Goal: Information Seeking & Learning: Learn about a topic

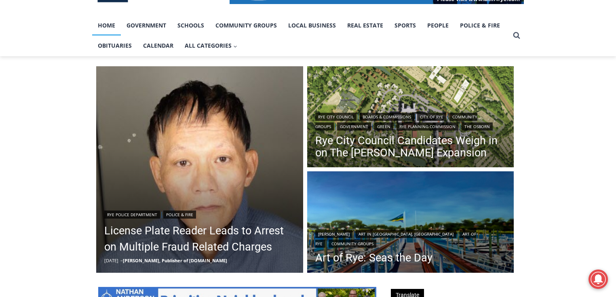
scroll to position [194, 0]
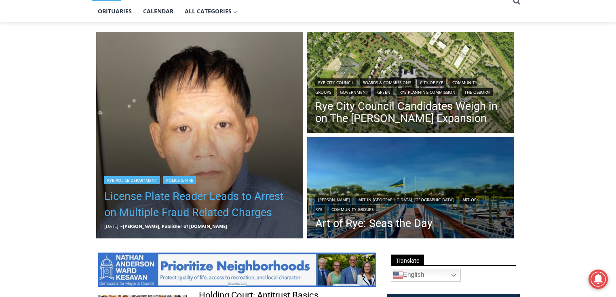
click at [182, 196] on link "License Plate Reader Leads to Arrest on Multiple Fraud Related Charges" at bounding box center [199, 204] width 191 height 32
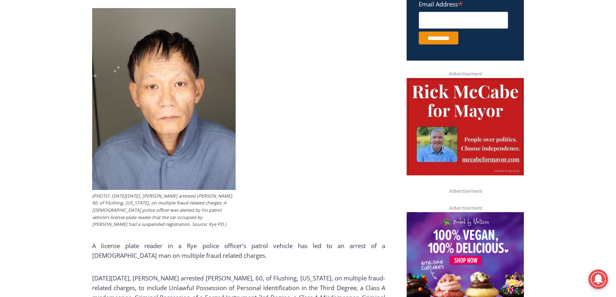
scroll to position [339, 0]
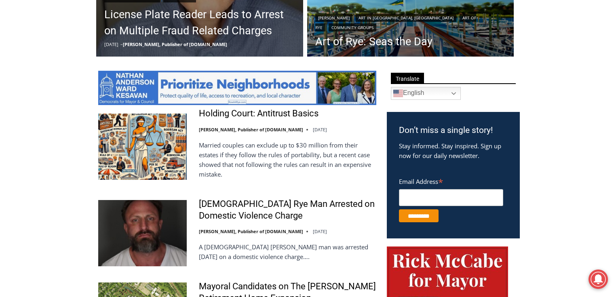
scroll to position [453, 0]
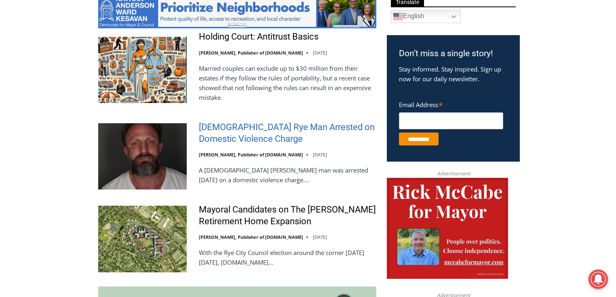
click at [209, 127] on link "[DEMOGRAPHIC_DATA] Rye Man Arrested on Domestic Violence Charge" at bounding box center [287, 133] width 177 height 23
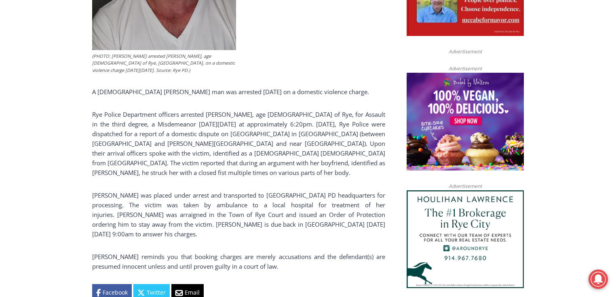
scroll to position [559, 0]
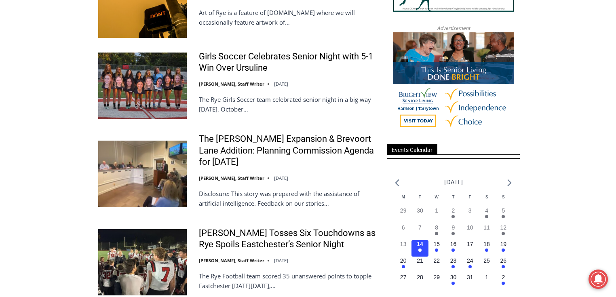
scroll to position [984, 0]
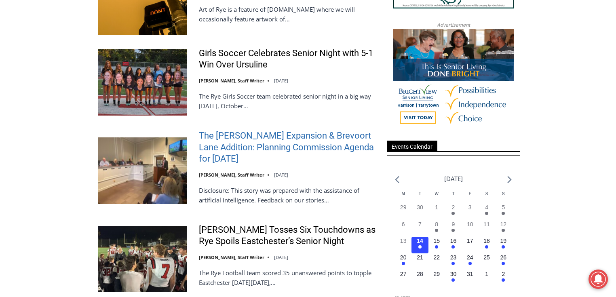
click at [205, 137] on link "The [PERSON_NAME] Expansion & Brevoort Lane Addition: Planning Commission Agend…" at bounding box center [287, 147] width 177 height 35
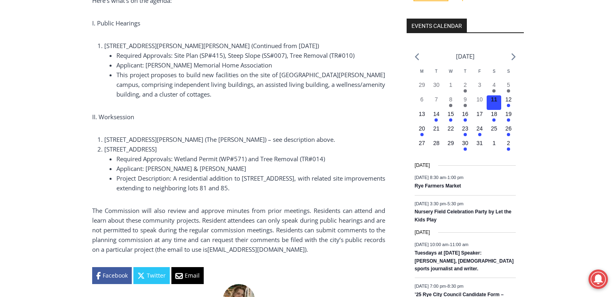
scroll to position [1002, 0]
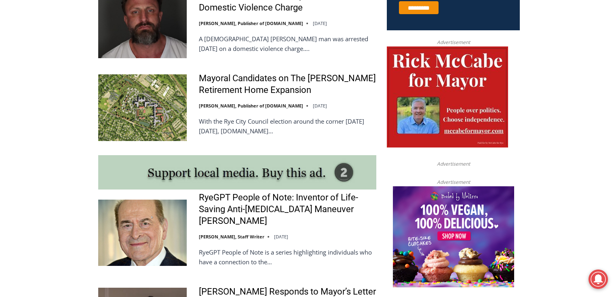
scroll to position [564, 0]
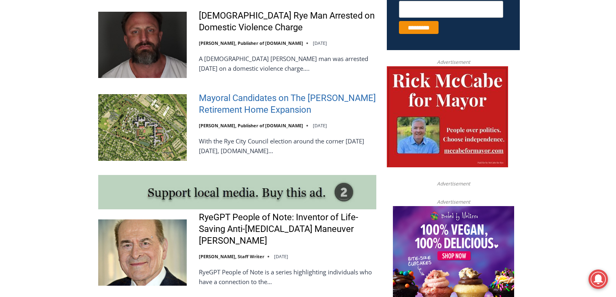
click at [219, 95] on link "Mayoral Candidates on The [PERSON_NAME] Retirement Home Expansion" at bounding box center [287, 104] width 177 height 23
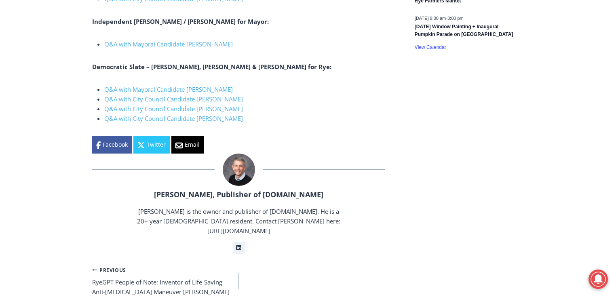
scroll to position [1374, 0]
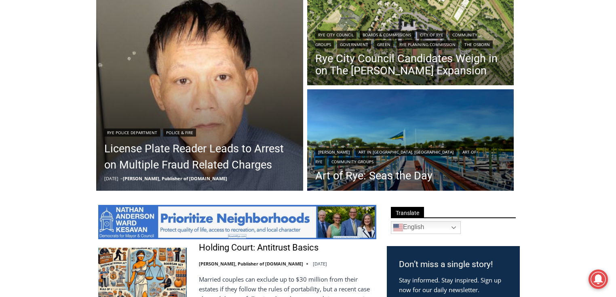
scroll to position [241, 0]
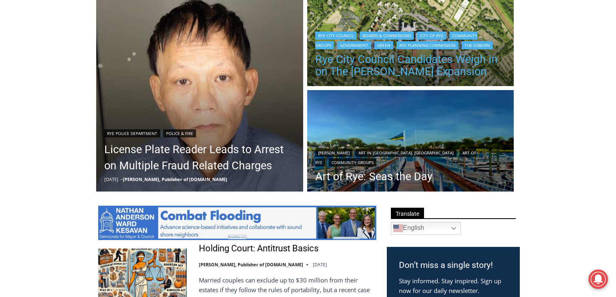
click at [340, 60] on link "Rye City Council Candidates Weigh in on The Osborn Expansion" at bounding box center [410, 65] width 191 height 24
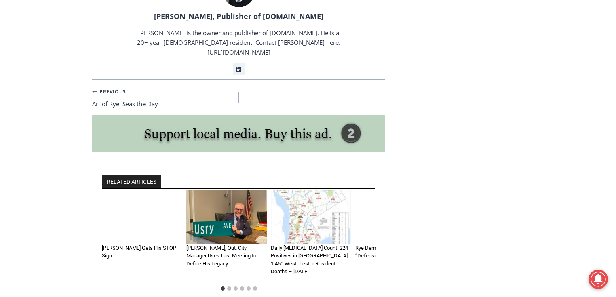
scroll to position [1810, 0]
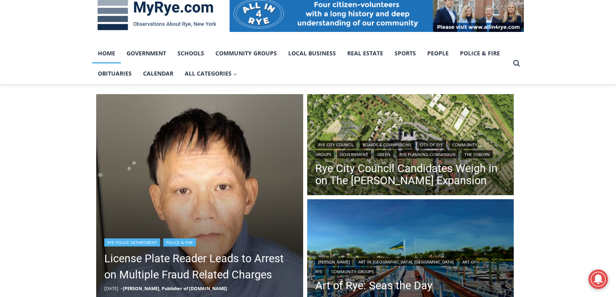
scroll to position [79, 0]
